Goal: Information Seeking & Learning: Learn about a topic

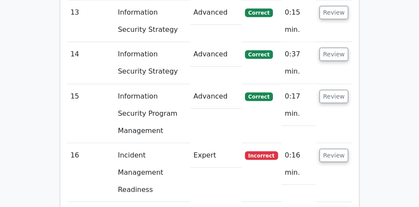
scroll to position [1627, 0]
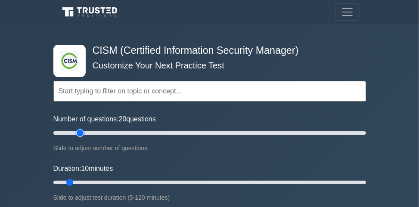
click at [78, 131] on input "Number of questions: 20 questions" at bounding box center [209, 133] width 313 height 10
type input "35"
click at [105, 130] on input "Number of questions: 35 questions" at bounding box center [209, 133] width 313 height 10
type input "40"
click at [155, 181] on input "Duration: 40 minutes" at bounding box center [209, 182] width 313 height 10
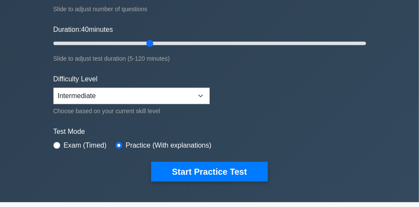
scroll to position [207, 0]
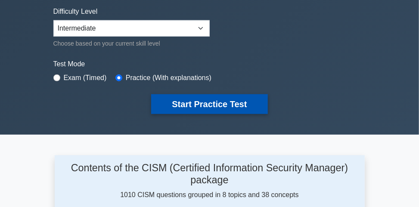
click at [191, 94] on button "Start Practice Test" at bounding box center [209, 104] width 116 height 20
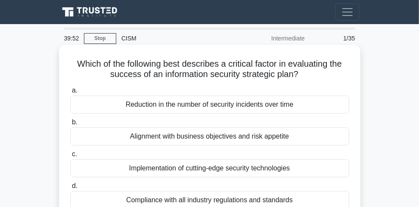
click at [131, 136] on div "Alignment with business objectives and risk appetite" at bounding box center [209, 136] width 279 height 18
click at [70, 125] on input "b. Alignment with business objectives and risk appetite" at bounding box center [70, 123] width 0 height 6
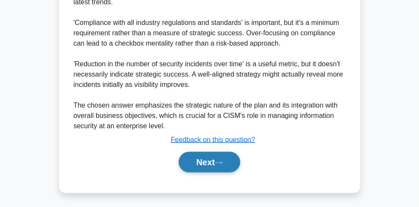
click at [194, 159] on button "Next" at bounding box center [210, 162] width 62 height 21
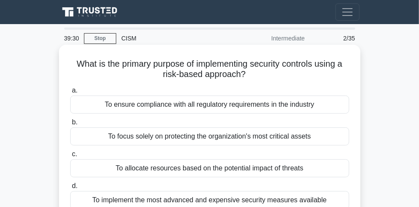
click at [176, 168] on div "To allocate resources based on the potential impact of threats" at bounding box center [209, 168] width 279 height 18
click at [70, 157] on input "c. To allocate resources based on the potential impact of threats" at bounding box center [70, 155] width 0 height 6
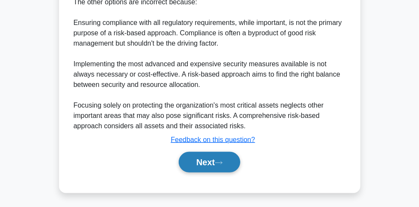
click at [183, 159] on button "Next" at bounding box center [210, 162] width 62 height 21
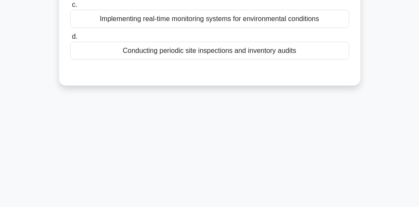
scroll to position [47, 0]
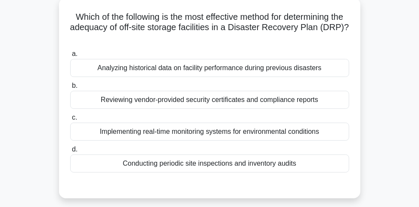
click at [219, 161] on div "Conducting periodic site inspections and inventory audits" at bounding box center [209, 164] width 279 height 18
click at [70, 152] on input "d. Conducting periodic site inspections and inventory audits" at bounding box center [70, 150] width 0 height 6
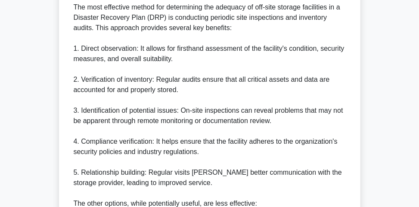
scroll to position [431, 0]
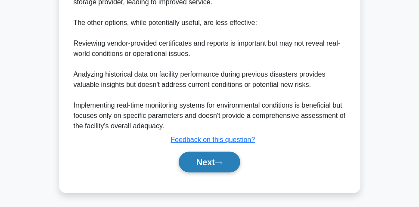
click at [224, 164] on button "Next" at bounding box center [210, 162] width 62 height 21
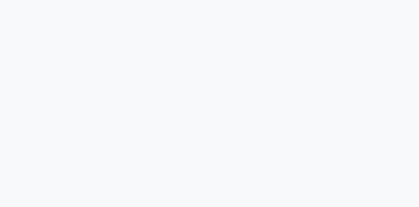
scroll to position [0, 0]
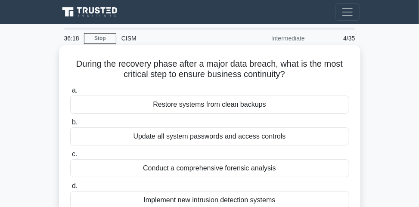
click at [250, 110] on div "Restore systems from clean backups" at bounding box center [209, 105] width 279 height 18
click at [70, 93] on input "a. Restore systems from clean backups" at bounding box center [70, 91] width 0 height 6
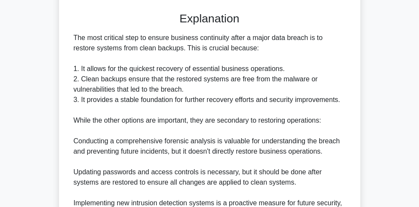
scroll to position [338, 0]
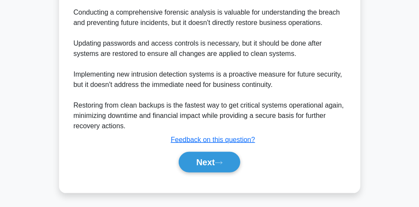
click at [245, 165] on div "Next" at bounding box center [209, 162] width 282 height 21
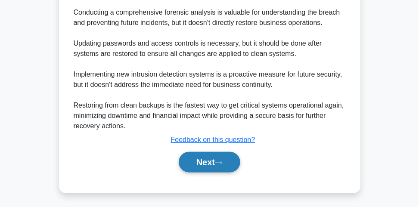
click at [232, 164] on button "Next" at bounding box center [210, 162] width 62 height 21
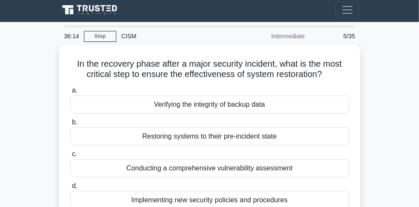
scroll to position [0, 0]
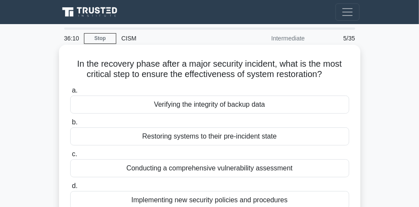
click at [247, 110] on div "Verifying the integrity of backup data" at bounding box center [209, 105] width 279 height 18
click at [70, 93] on input "a. Verifying the integrity of backup data" at bounding box center [70, 91] width 0 height 6
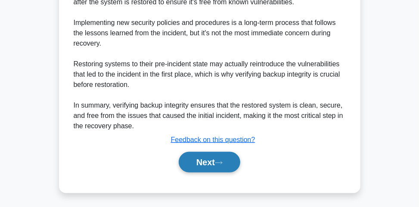
click at [233, 160] on button "Next" at bounding box center [210, 162] width 62 height 21
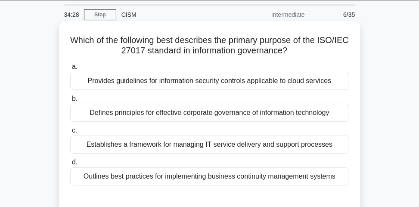
scroll to position [34, 0]
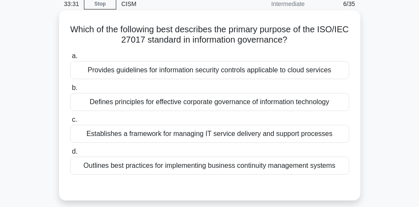
click at [199, 105] on div "Defines principles for effective corporate governance of information technology" at bounding box center [209, 102] width 279 height 18
click at [70, 91] on input "b. Defines principles for effective corporate governance of information technol…" at bounding box center [70, 88] width 0 height 6
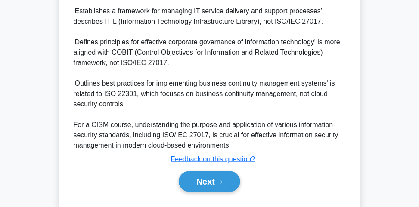
scroll to position [380, 0]
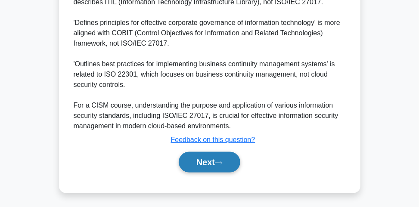
click at [202, 166] on button "Next" at bounding box center [210, 162] width 62 height 21
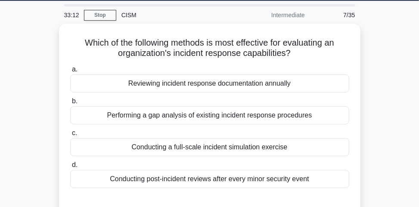
scroll to position [34, 0]
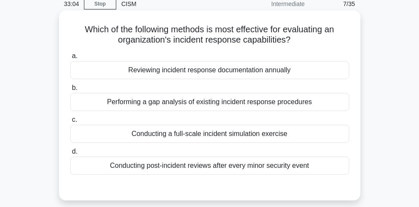
click at [216, 130] on div "Conducting a full-scale incident simulation exercise" at bounding box center [209, 134] width 279 height 18
click at [70, 123] on input "c. Conducting a full-scale incident simulation exercise" at bounding box center [70, 120] width 0 height 6
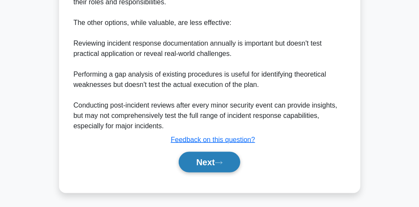
click at [211, 166] on button "Next" at bounding box center [210, 162] width 62 height 21
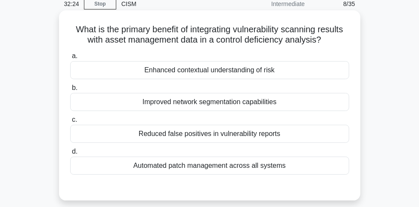
click at [237, 74] on div "Enhanced contextual understanding of risk" at bounding box center [209, 70] width 279 height 18
click at [70, 59] on input "a. Enhanced contextual understanding of risk" at bounding box center [70, 56] width 0 height 6
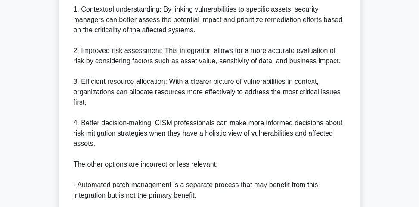
scroll to position [276, 0]
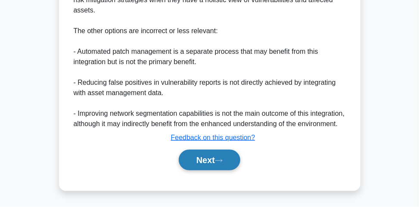
click at [213, 160] on button "Next" at bounding box center [210, 160] width 62 height 21
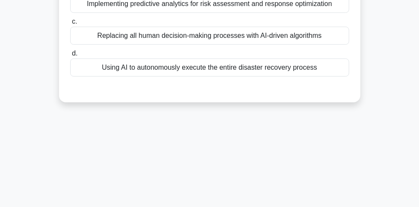
scroll to position [47, 0]
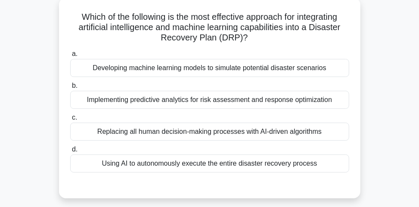
click at [148, 106] on div "Implementing predictive analytics for risk assessment and response optimization" at bounding box center [209, 100] width 279 height 18
click at [70, 89] on input "b. Implementing predictive analytics for risk assessment and response optimizat…" at bounding box center [70, 86] width 0 height 6
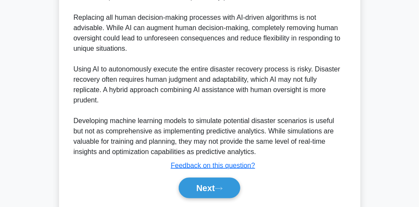
scroll to position [452, 0]
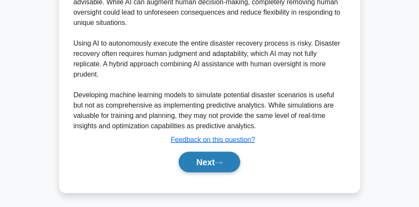
click at [215, 158] on button "Next" at bounding box center [210, 162] width 62 height 21
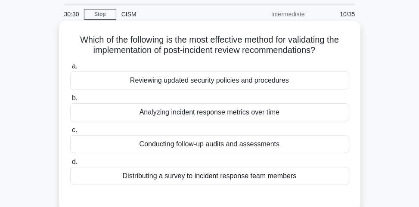
scroll to position [34, 0]
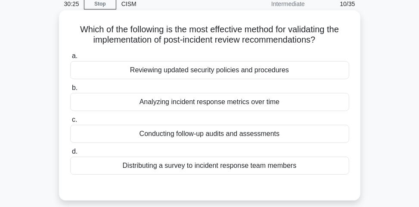
click at [204, 105] on div "Analyzing incident response metrics over time" at bounding box center [209, 102] width 279 height 18
click at [70, 91] on input "b. Analyzing incident response metrics over time" at bounding box center [70, 88] width 0 height 6
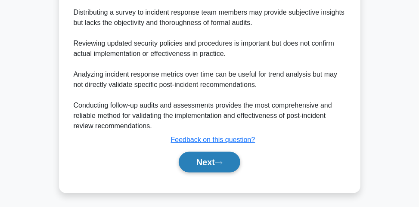
click at [235, 157] on button "Next" at bounding box center [210, 162] width 62 height 21
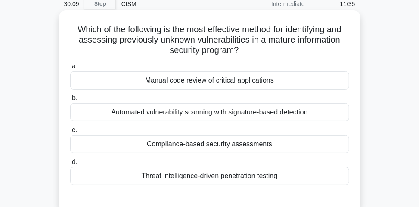
click at [268, 110] on div "Automated vulnerability scanning with signature-based detection" at bounding box center [209, 112] width 279 height 18
click at [70, 101] on input "b. Automated vulnerability scanning with signature-based detection" at bounding box center [70, 99] width 0 height 6
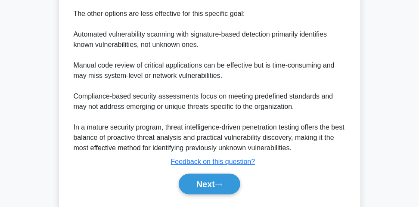
scroll to position [401, 0]
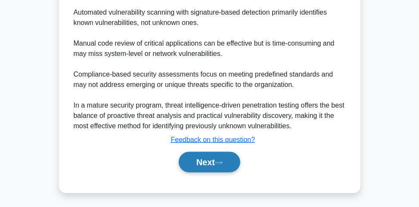
click at [222, 154] on button "Next" at bounding box center [210, 162] width 62 height 21
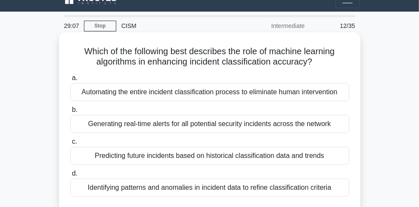
scroll to position [47, 0]
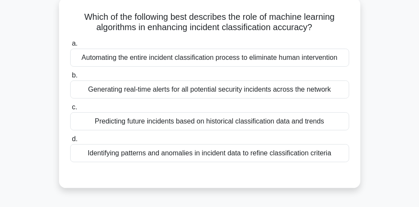
click at [237, 158] on div "Identifying patterns and anomalies in incident data to refine classification cr…" at bounding box center [209, 153] width 279 height 18
click at [70, 142] on input "d. Identifying patterns and anomalies in incident data to refine classification…" at bounding box center [70, 139] width 0 height 6
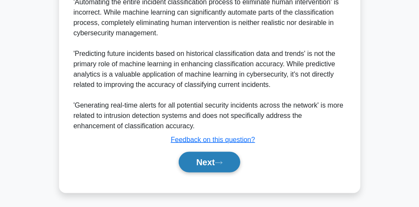
click at [232, 164] on button "Next" at bounding box center [210, 162] width 62 height 21
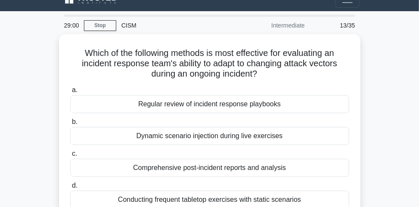
scroll to position [12, 0]
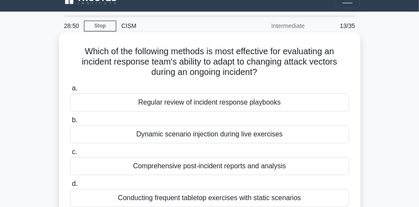
click at [232, 134] on div "Dynamic scenario injection during live exercises" at bounding box center [209, 134] width 279 height 18
click at [70, 123] on input "b. Dynamic scenario injection during live exercises" at bounding box center [70, 121] width 0 height 6
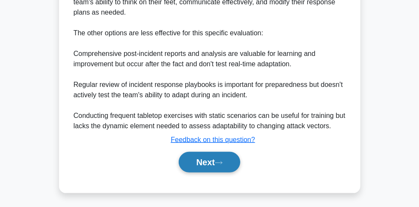
click at [219, 163] on icon at bounding box center [219, 163] width 8 height 5
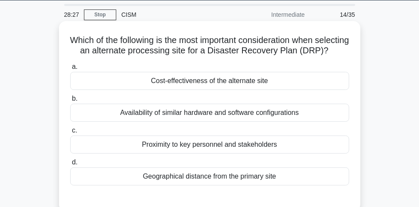
scroll to position [34, 0]
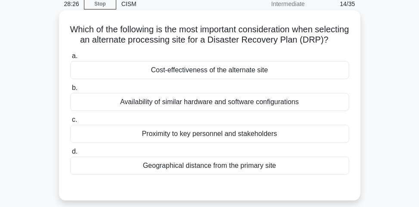
click at [246, 175] on div "Geographical distance from the primary site" at bounding box center [209, 166] width 279 height 18
click at [70, 155] on input "d. Geographical distance from the primary site" at bounding box center [70, 152] width 0 height 6
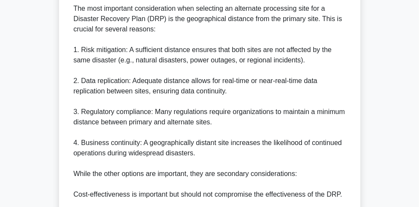
scroll to position [379, 0]
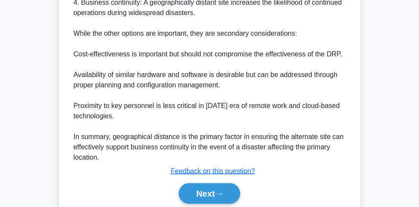
click at [224, 192] on div "Next" at bounding box center [209, 194] width 279 height 28
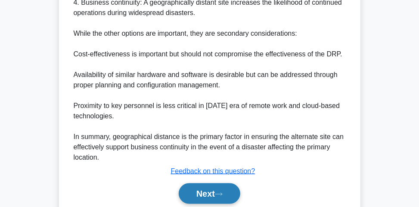
click at [223, 195] on button "Next" at bounding box center [210, 193] width 62 height 21
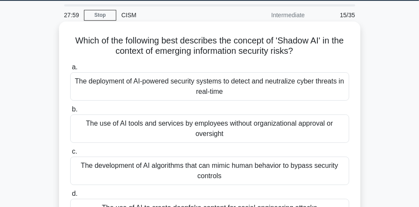
scroll to position [34, 0]
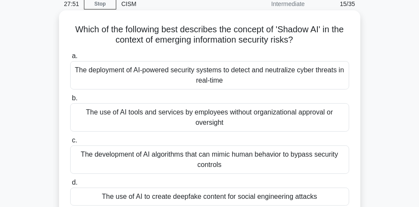
click at [167, 170] on div "The development of AI algorithms that can mimic human behavior to bypass securi…" at bounding box center [209, 160] width 279 height 28
click at [70, 143] on input "c. The development of AI algorithms that can mimic human behavior to bypass sec…" at bounding box center [70, 141] width 0 height 6
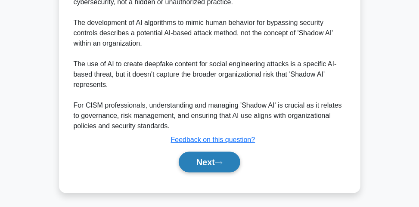
click at [188, 162] on button "Next" at bounding box center [210, 162] width 62 height 21
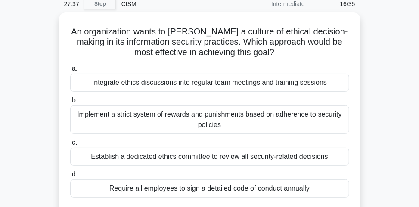
scroll to position [69, 0]
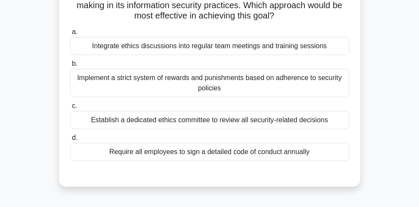
click at [189, 46] on div "Integrate ethics discussions into regular team meetings and training sessions" at bounding box center [209, 46] width 279 height 18
click at [70, 35] on input "a. Integrate ethics discussions into regular team meetings and training sessions" at bounding box center [70, 32] width 0 height 6
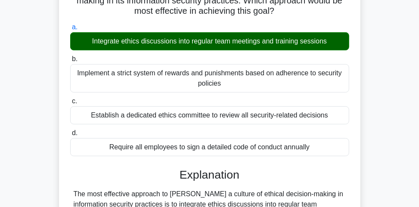
scroll to position [379, 0]
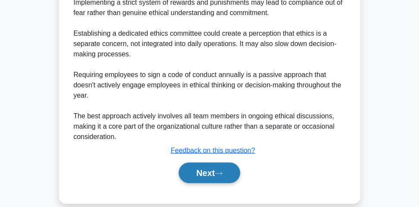
click at [220, 176] on button "Next" at bounding box center [210, 173] width 62 height 21
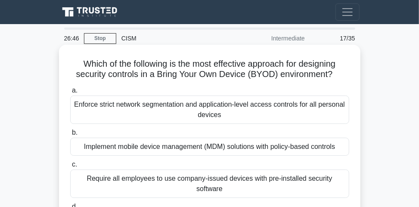
scroll to position [34, 0]
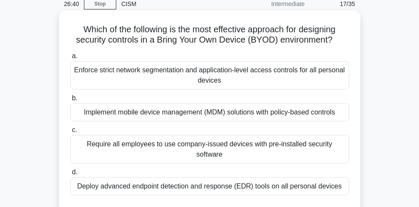
click at [206, 108] on div "Implement mobile device management (MDM) solutions with policy-based controls" at bounding box center [209, 112] width 279 height 18
click at [70, 101] on input "b. Implement mobile device management (MDM) solutions with policy-based controls" at bounding box center [70, 99] width 0 height 6
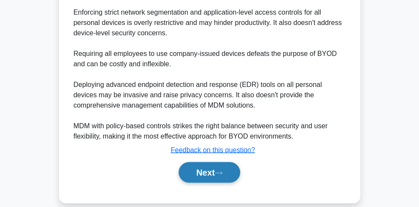
click at [204, 162] on button "Next" at bounding box center [210, 172] width 62 height 21
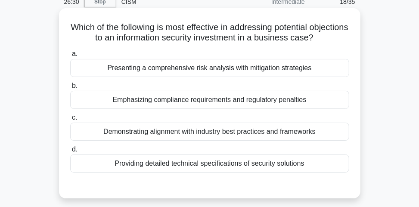
scroll to position [47, 0]
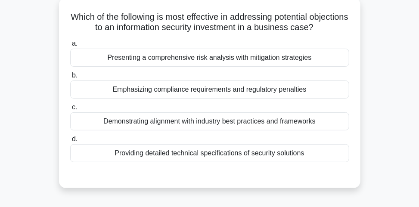
click at [215, 92] on div "Emphasizing compliance requirements and regulatory penalties" at bounding box center [209, 89] width 279 height 18
click at [70, 78] on input "b. Emphasizing compliance requirements and regulatory penalties" at bounding box center [70, 76] width 0 height 6
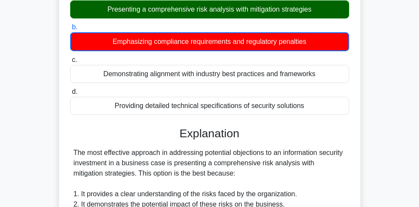
scroll to position [328, 0]
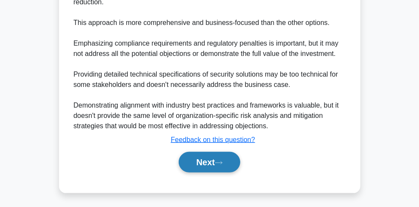
click at [211, 157] on button "Next" at bounding box center [210, 162] width 62 height 21
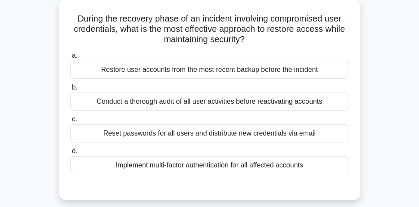
scroll to position [34, 0]
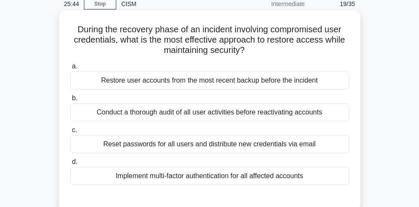
click at [202, 113] on div "Conduct a thorough audit of all user activities before reactivating accounts" at bounding box center [209, 112] width 279 height 18
click at [70, 101] on input "b. Conduct a thorough audit of all user activities before reactivating accounts" at bounding box center [70, 99] width 0 height 6
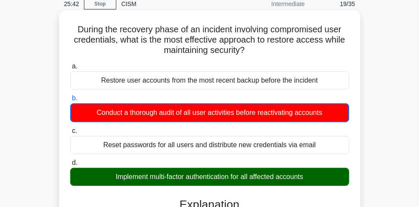
scroll to position [344, 0]
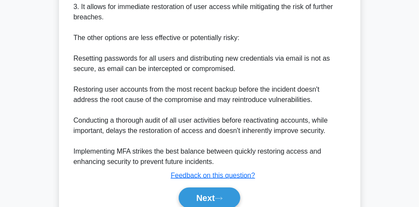
click at [206, 185] on div "Next" at bounding box center [209, 198] width 279 height 28
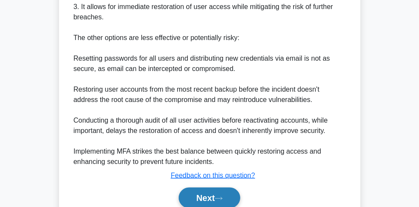
click at [205, 190] on button "Next" at bounding box center [210, 198] width 62 height 21
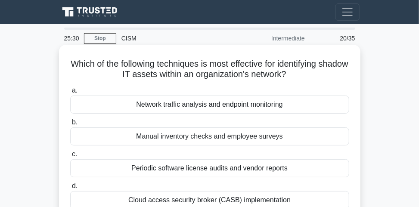
scroll to position [34, 0]
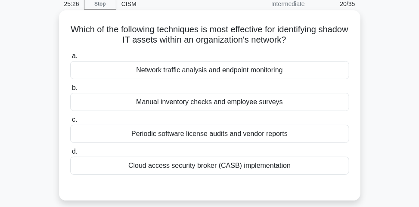
click at [221, 74] on div "Network traffic analysis and endpoint monitoring" at bounding box center [209, 70] width 279 height 18
click at [70, 59] on input "a. Network traffic analysis and endpoint monitoring" at bounding box center [70, 56] width 0 height 6
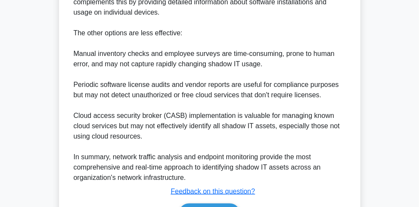
scroll to position [369, 0]
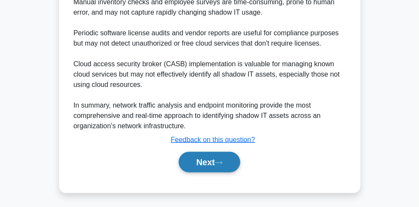
click at [221, 163] on icon at bounding box center [219, 163] width 8 height 5
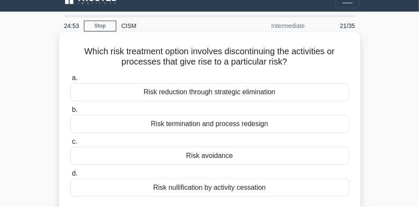
scroll to position [47, 0]
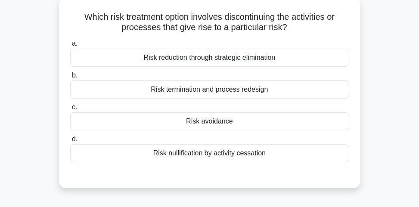
click at [218, 154] on div "Risk nullification by activity cessation" at bounding box center [209, 153] width 279 height 18
click at [70, 142] on input "d. Risk nullification by activity cessation" at bounding box center [70, 139] width 0 height 6
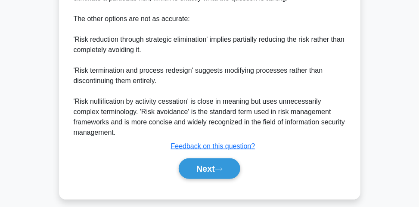
scroll to position [339, 0]
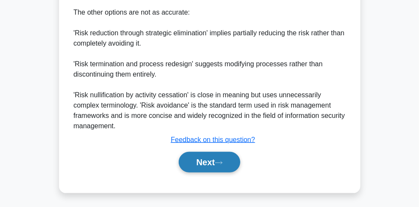
click at [212, 158] on button "Next" at bounding box center [210, 162] width 62 height 21
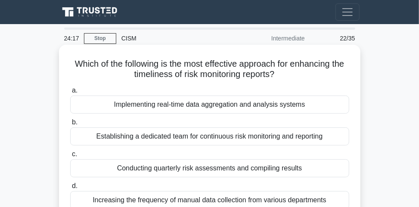
scroll to position [34, 0]
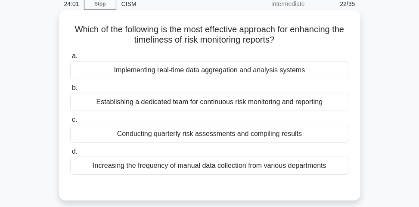
click at [172, 71] on div "Implementing real-time data aggregation and analysis systems" at bounding box center [209, 70] width 279 height 18
click at [70, 59] on input "a. Implementing real-time data aggregation and analysis systems" at bounding box center [70, 56] width 0 height 6
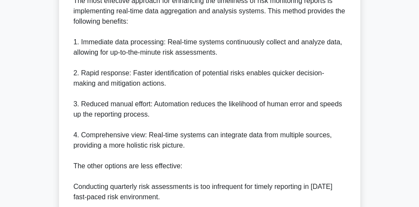
scroll to position [379, 0]
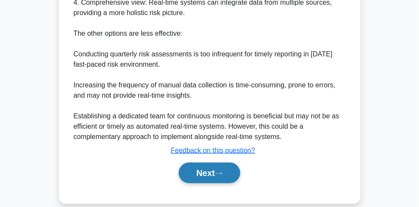
click at [190, 171] on button "Next" at bounding box center [210, 173] width 62 height 21
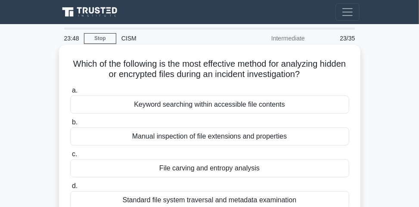
scroll to position [34, 0]
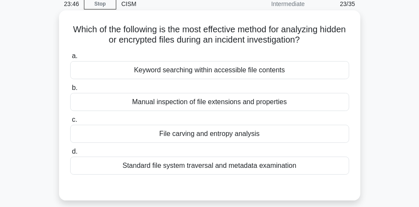
click at [196, 130] on div "File carving and entropy analysis" at bounding box center [209, 134] width 279 height 18
click at [70, 123] on input "c. File carving and entropy analysis" at bounding box center [70, 120] width 0 height 6
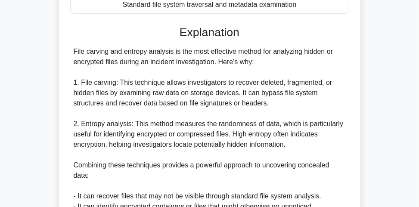
scroll to position [207, 0]
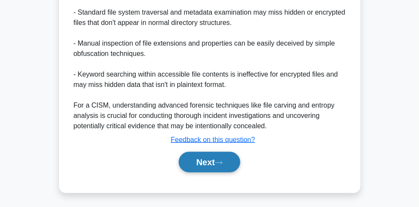
click at [196, 163] on button "Next" at bounding box center [210, 162] width 62 height 21
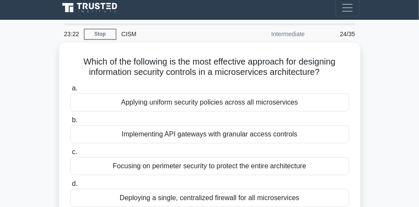
scroll to position [0, 0]
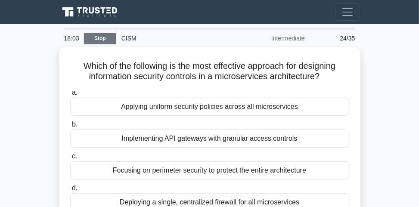
click at [105, 39] on link "Stop" at bounding box center [100, 38] width 32 height 11
